Goal: Check status: Check status

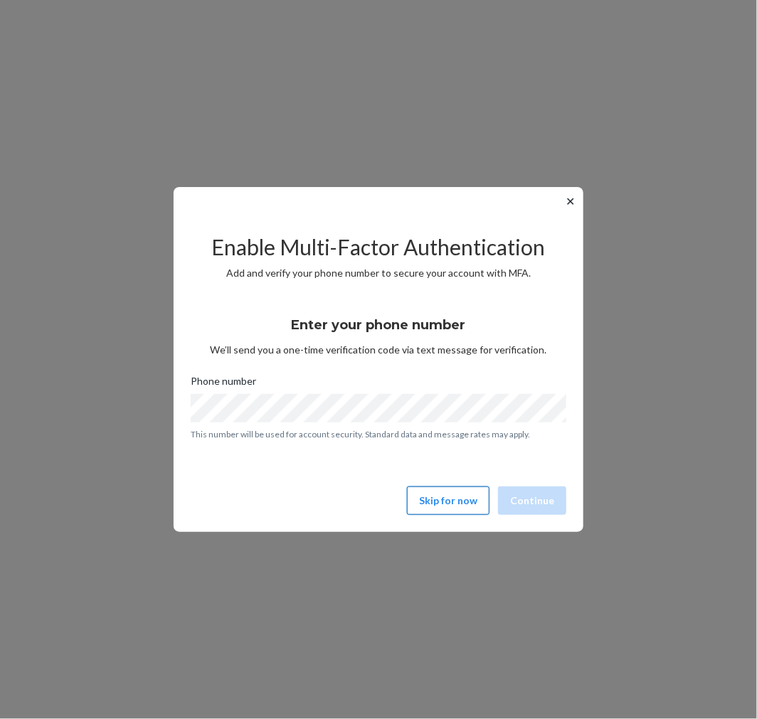
click at [455, 506] on button "Skip for now" at bounding box center [448, 500] width 83 height 28
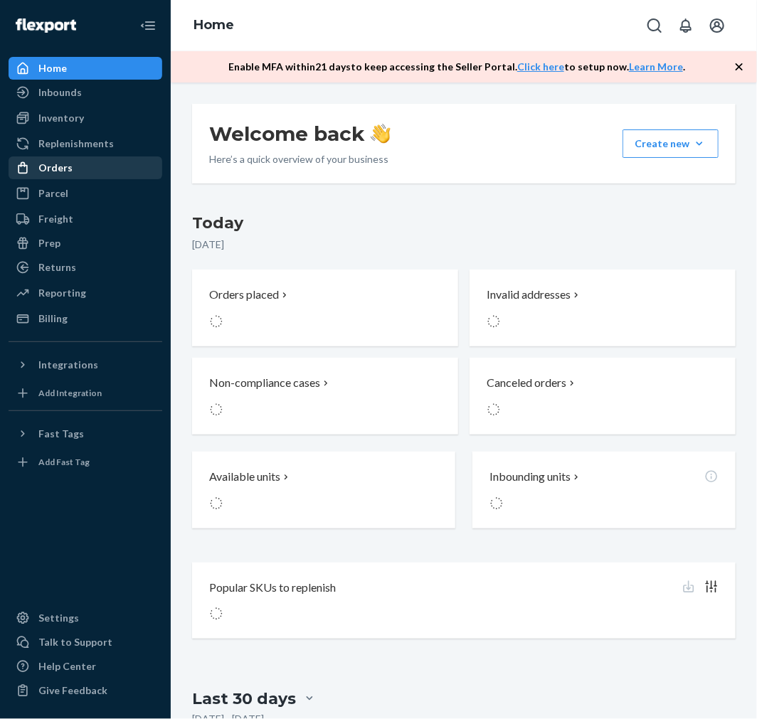
click at [57, 166] on div "Orders" at bounding box center [55, 168] width 34 height 14
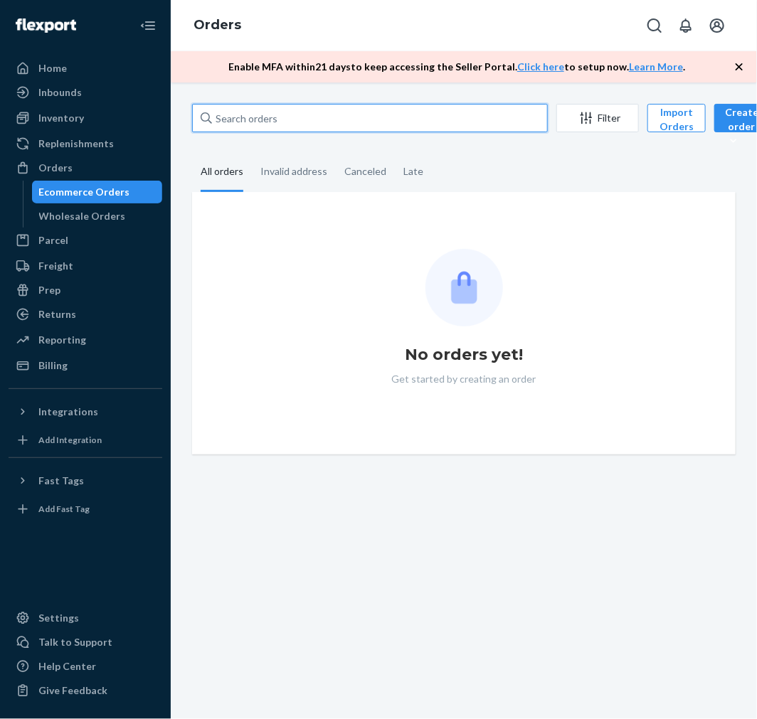
click at [285, 117] on input "text" at bounding box center [370, 118] width 356 height 28
paste input "137179768"
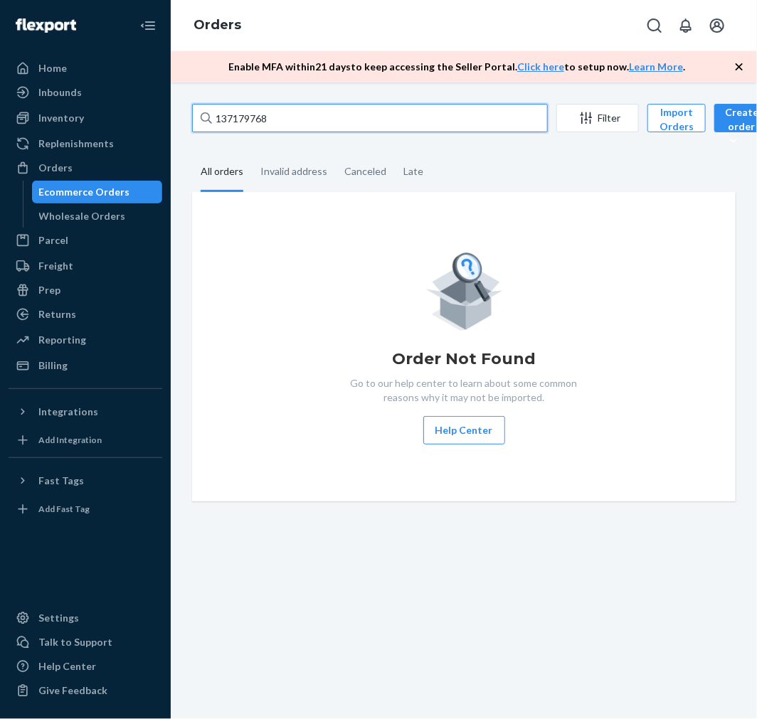
type input "137179768"
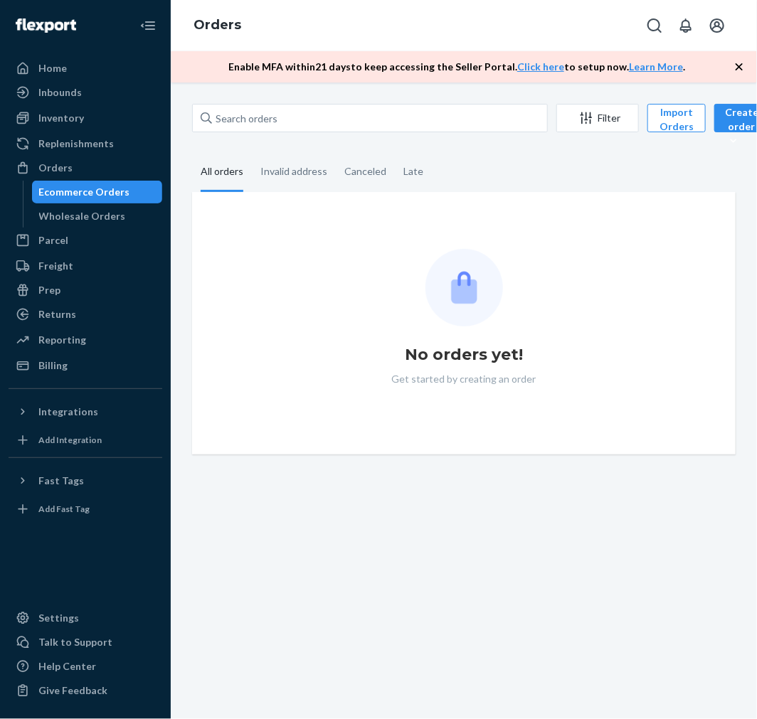
click at [520, 26] on div "Orders" at bounding box center [464, 25] width 586 height 51
click at [90, 183] on div "Ecommerce Orders" at bounding box center [97, 192] width 128 height 20
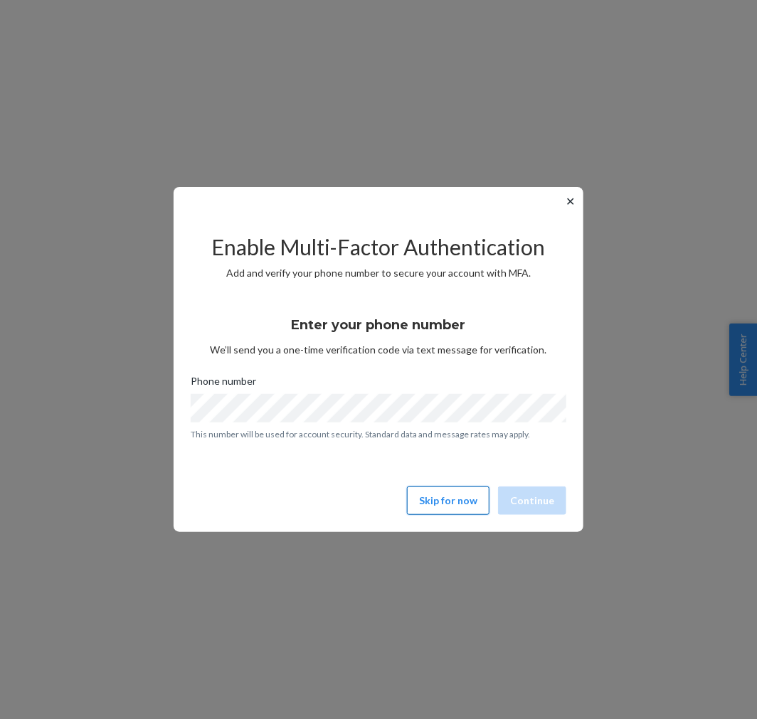
click at [446, 496] on button "Skip for now" at bounding box center [448, 500] width 83 height 28
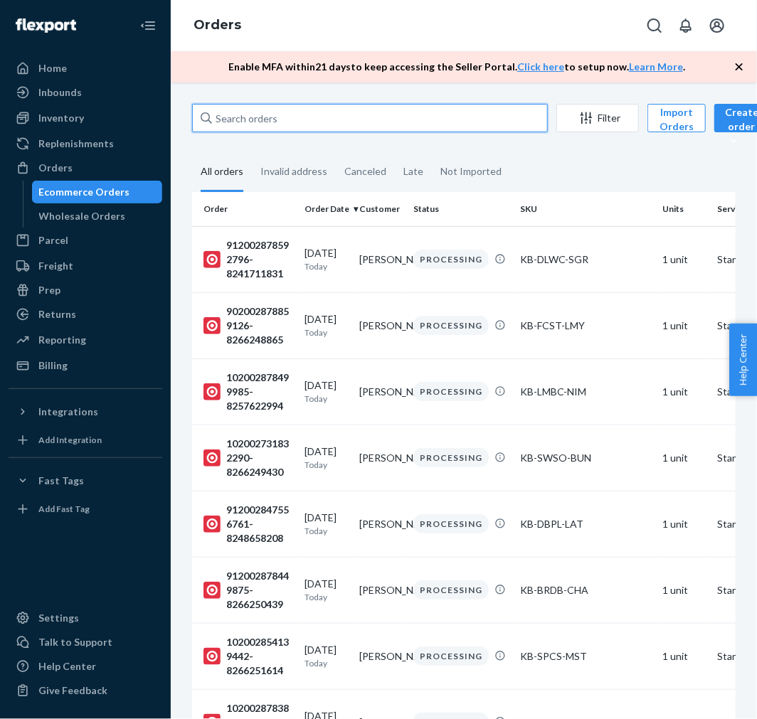
click at [296, 115] on input "text" at bounding box center [370, 118] width 356 height 28
paste input "137179768"
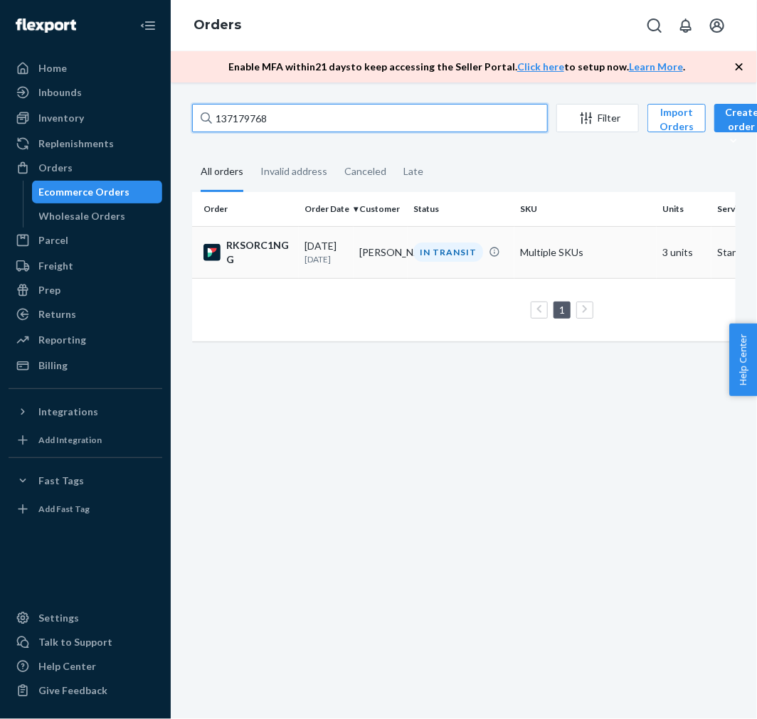
type input "137179768"
click at [272, 252] on div "RKSORC1NGG" at bounding box center [248, 252] width 90 height 28
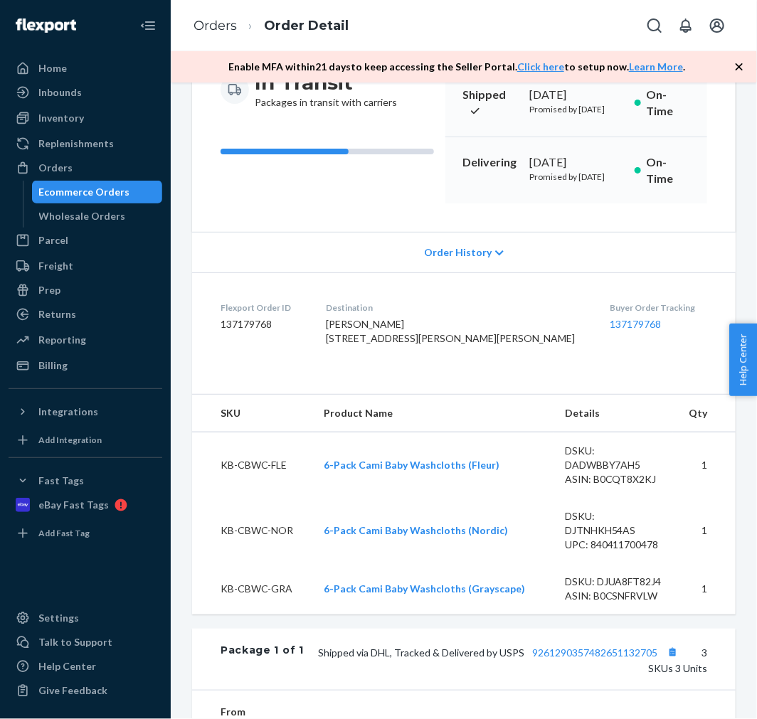
scroll to position [474, 0]
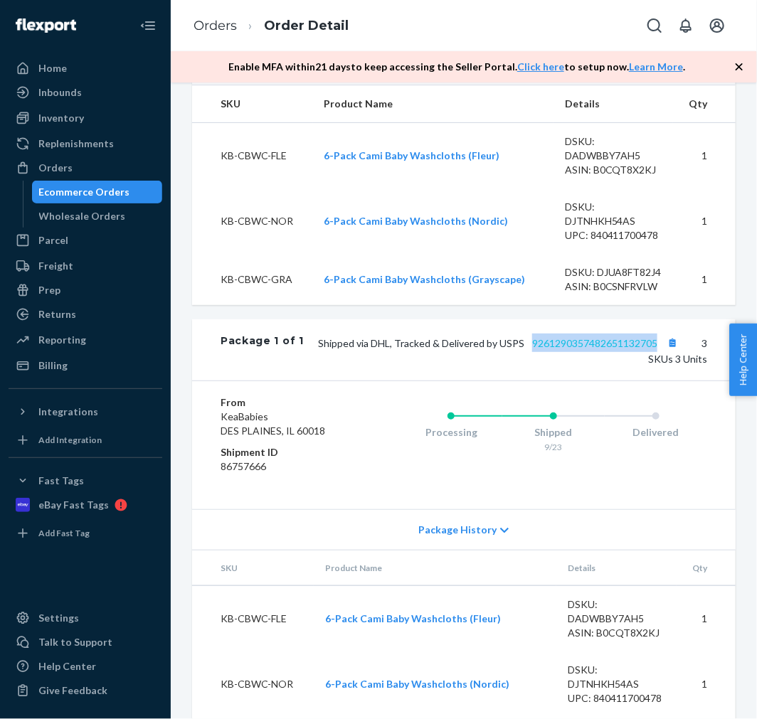
drag, startPoint x: 516, startPoint y: 413, endPoint x: 644, endPoint y: 422, distance: 128.4
click at [644, 349] on span "Shipped via DHL, Tracked & Delivered by USPS 9261290357482651132705" at bounding box center [499, 343] width 363 height 12
copy link "9261290357482651132705"
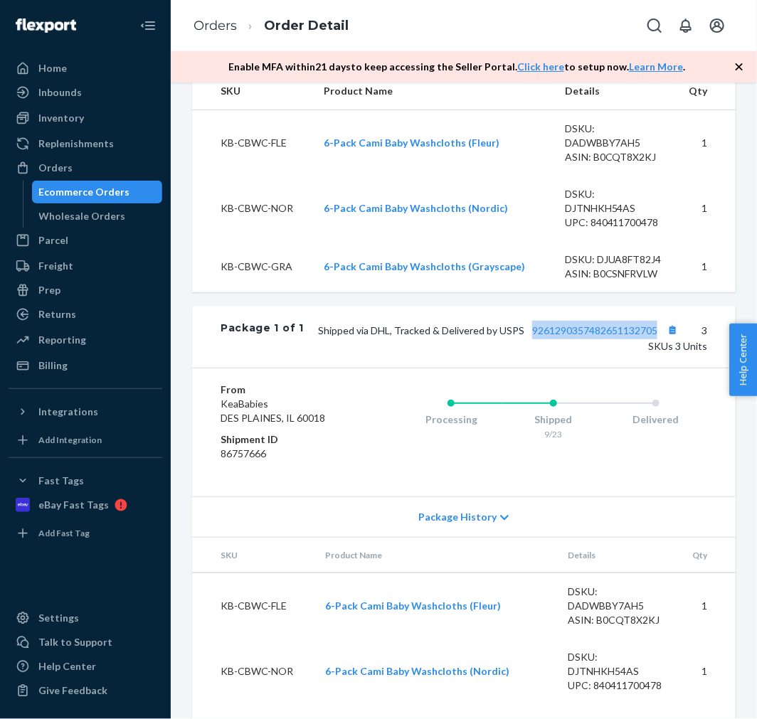
scroll to position [471, 0]
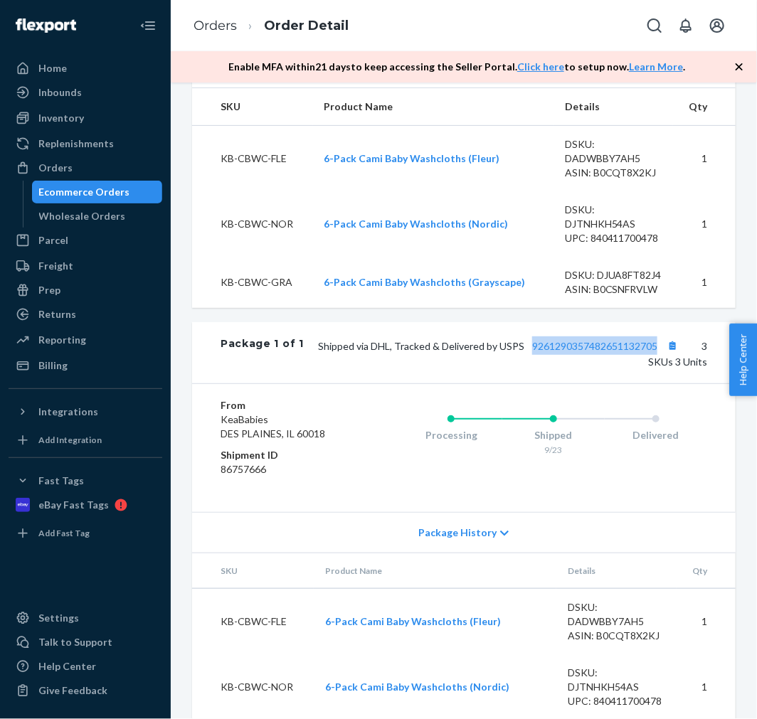
copy link "9261290357482651132705"
